Goal: Transaction & Acquisition: Book appointment/travel/reservation

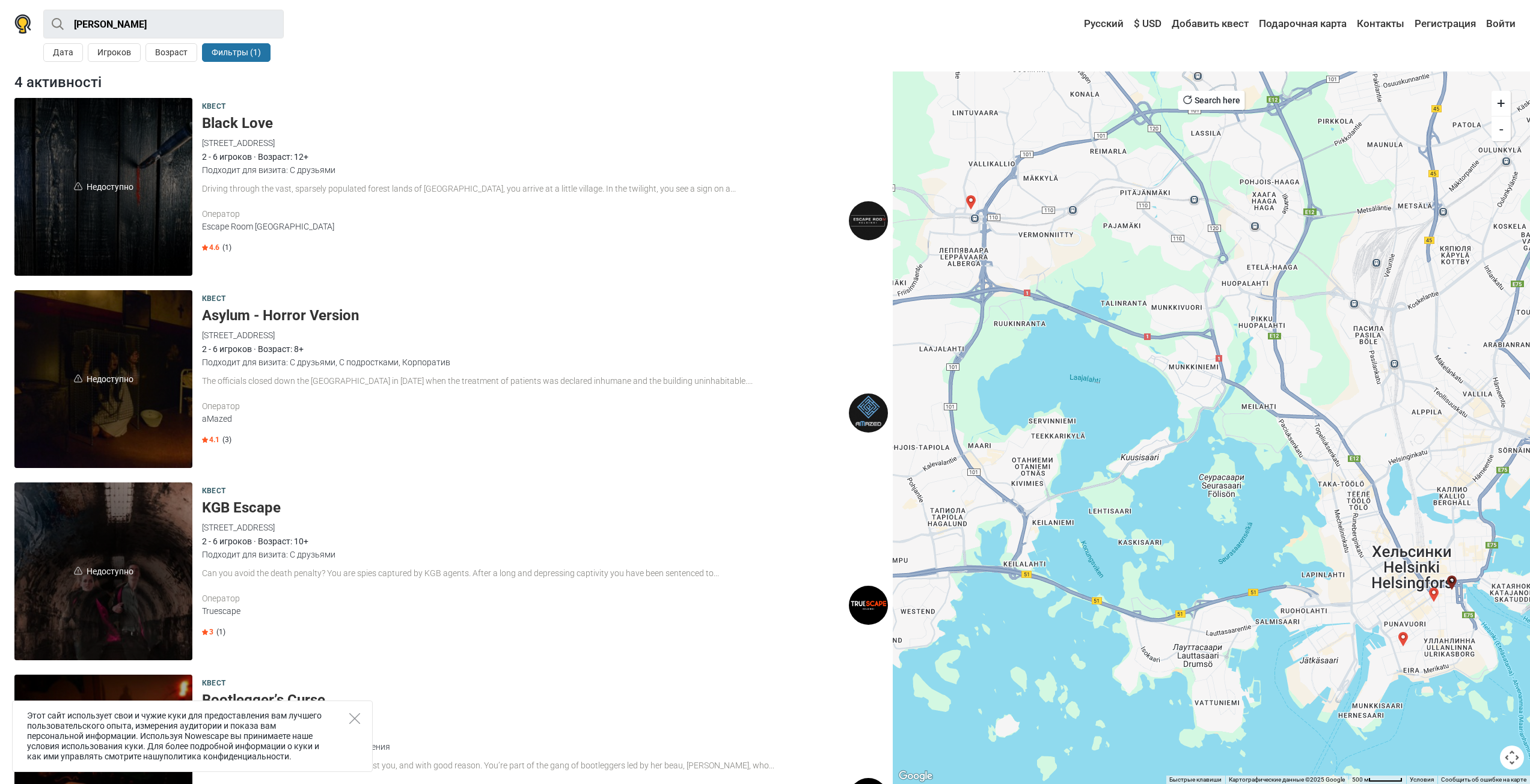
click at [115, 225] on span "Недоступно" at bounding box center [103, 187] width 178 height 178
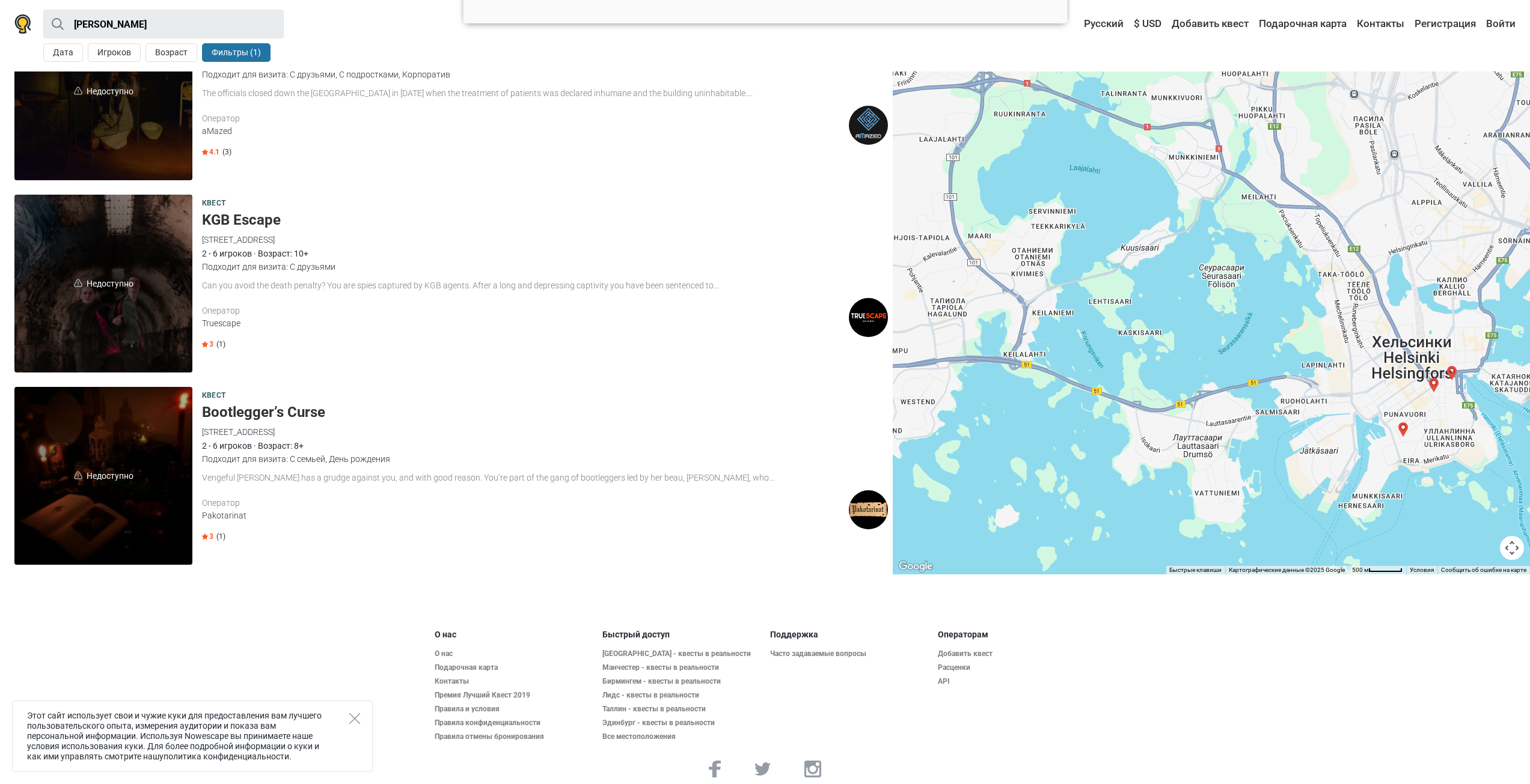
scroll to position [300, 0]
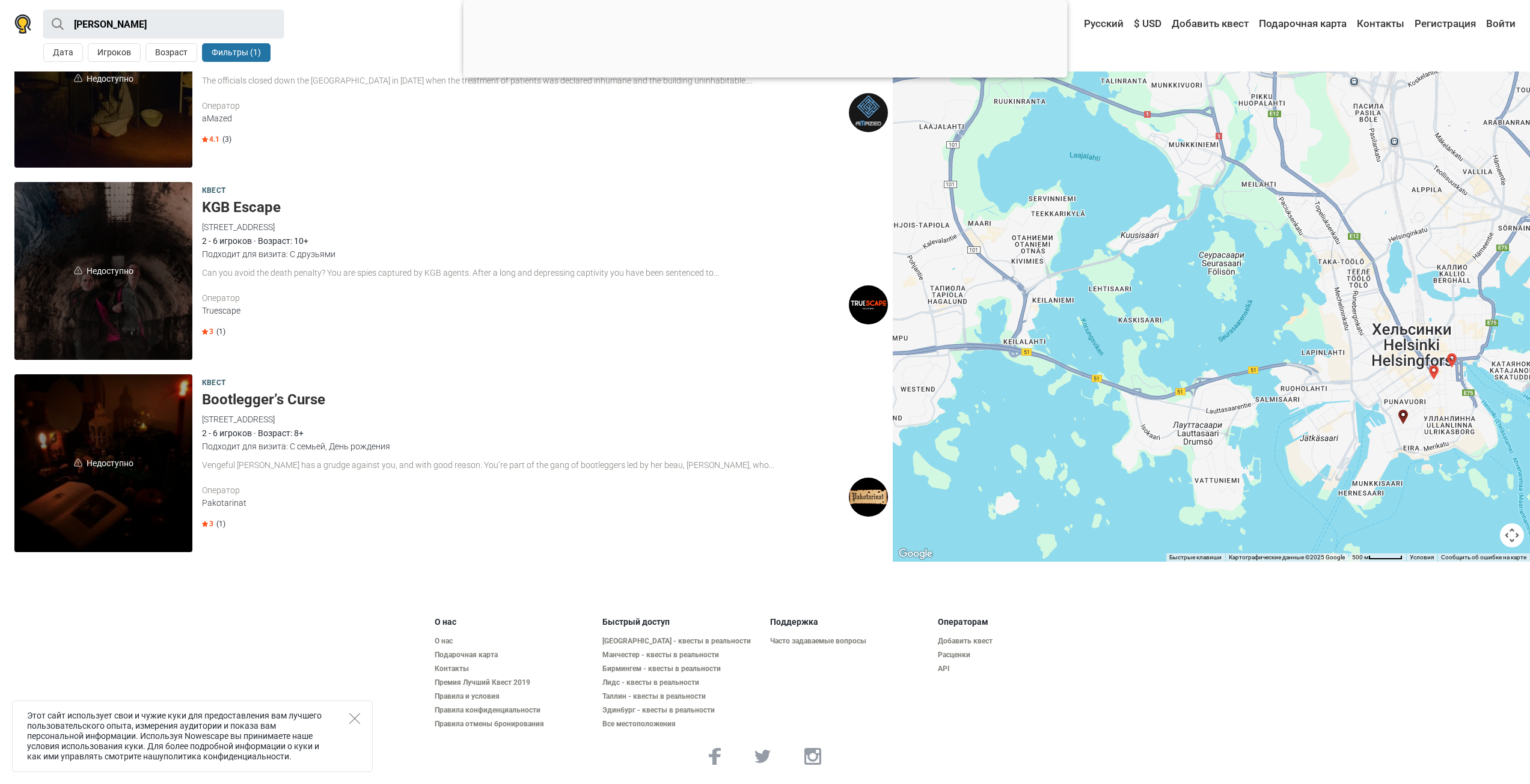
click at [102, 317] on span "Недоступно" at bounding box center [103, 271] width 178 height 178
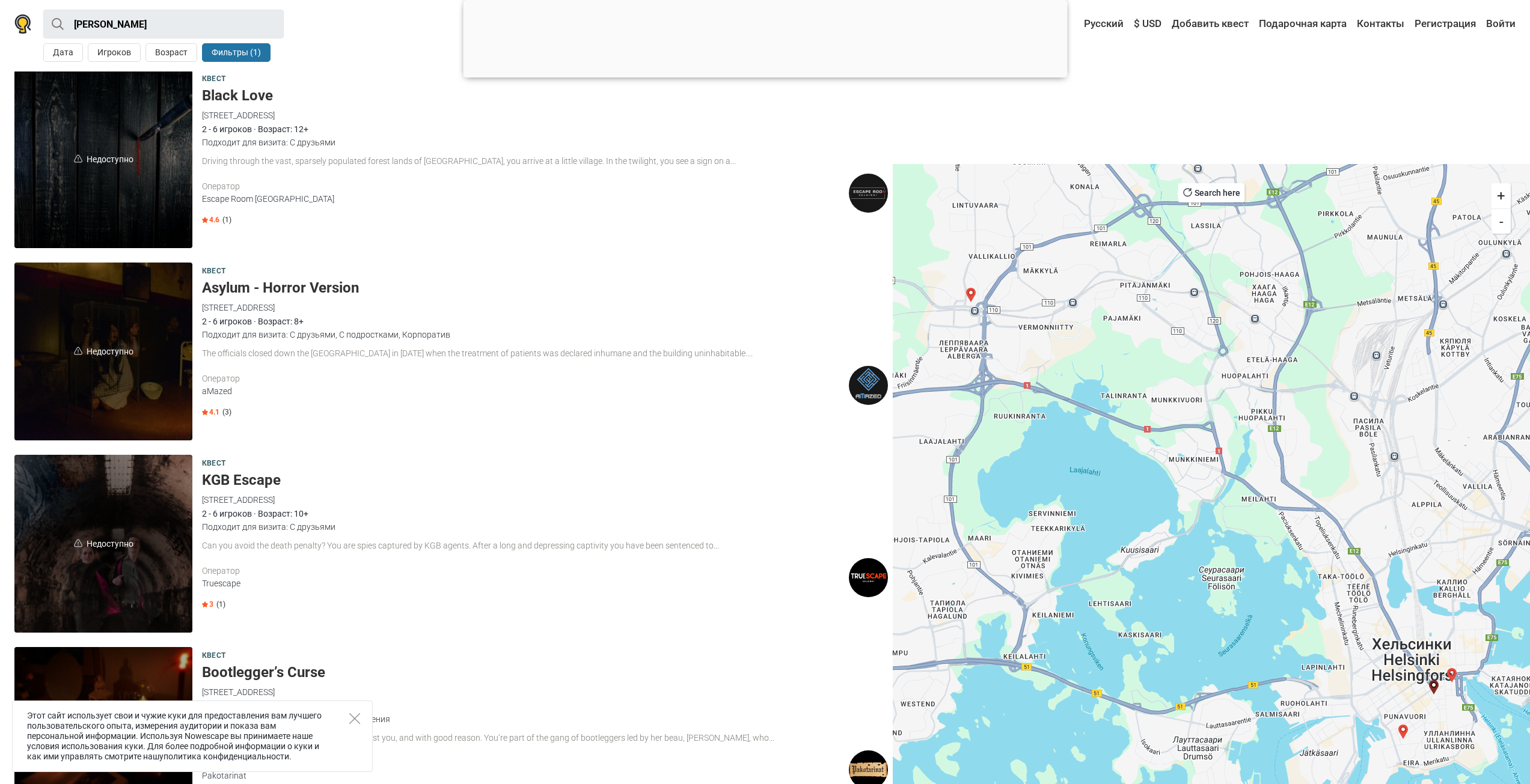
scroll to position [0, 0]
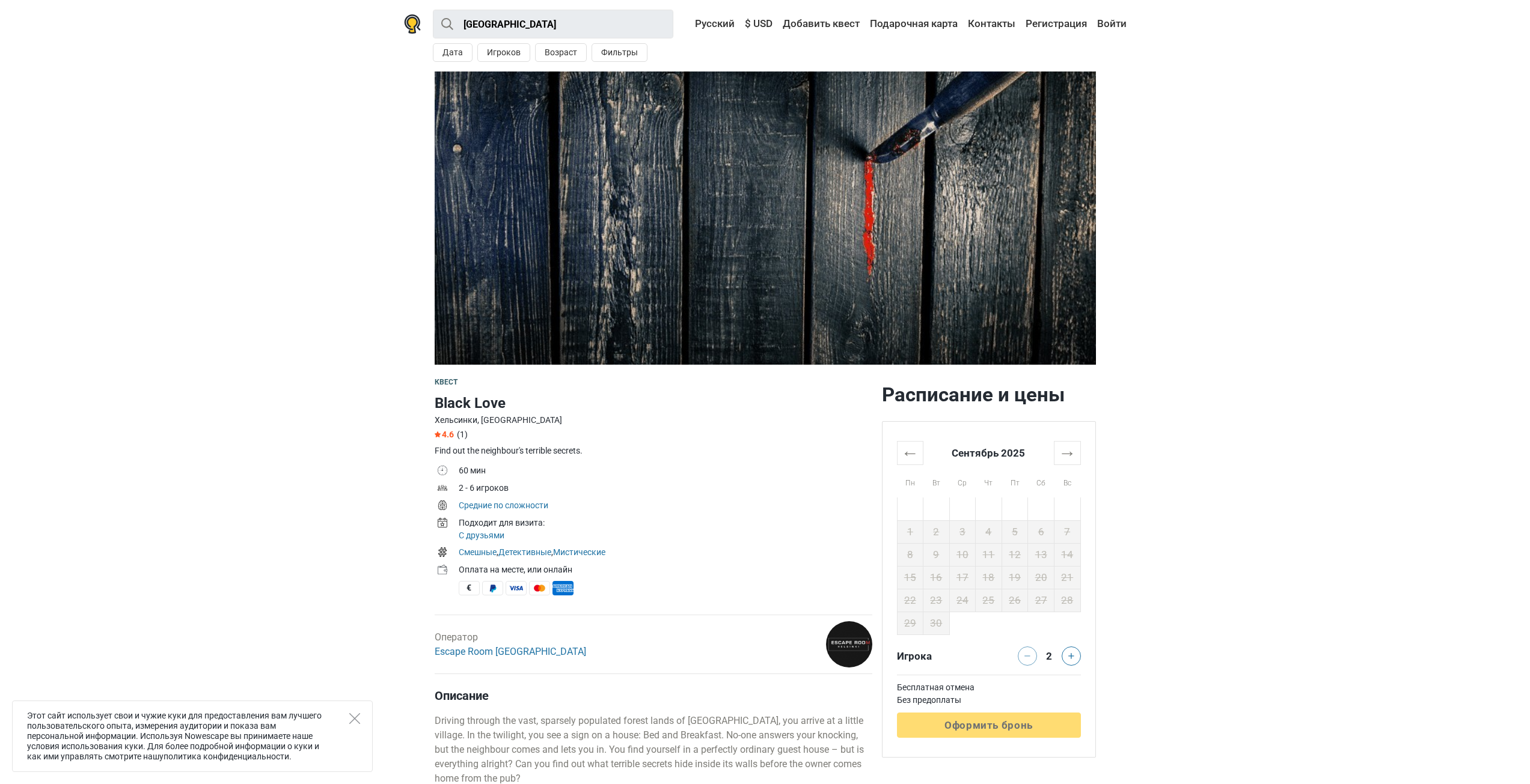
drag, startPoint x: 90, startPoint y: 316, endPoint x: 117, endPoint y: 322, distance: 27.7
